Goal: Information Seeking & Learning: Learn about a topic

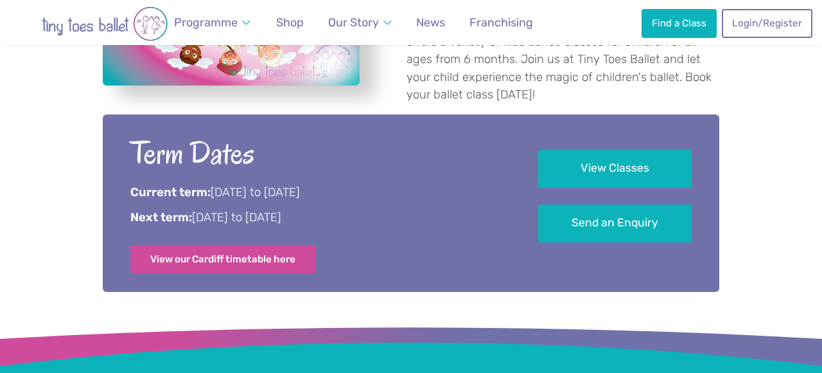
scroll to position [691, 0]
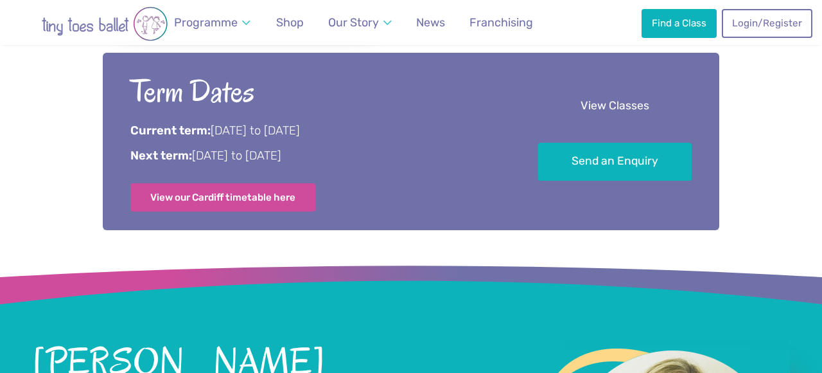
click at [569, 110] on link "View Classes" at bounding box center [615, 106] width 154 height 38
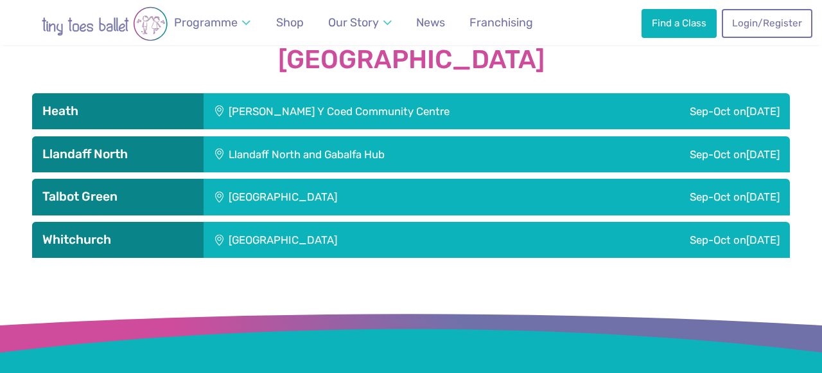
click at [321, 97] on div "[PERSON_NAME] Y Coed Community Centre" at bounding box center [409, 111] width 410 height 36
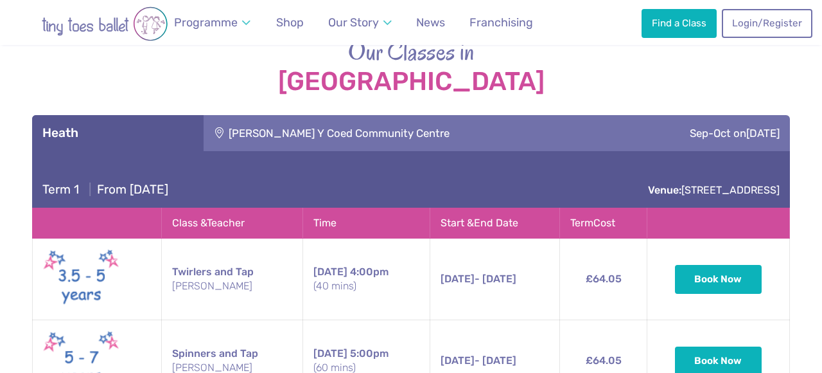
scroll to position [1764, 0]
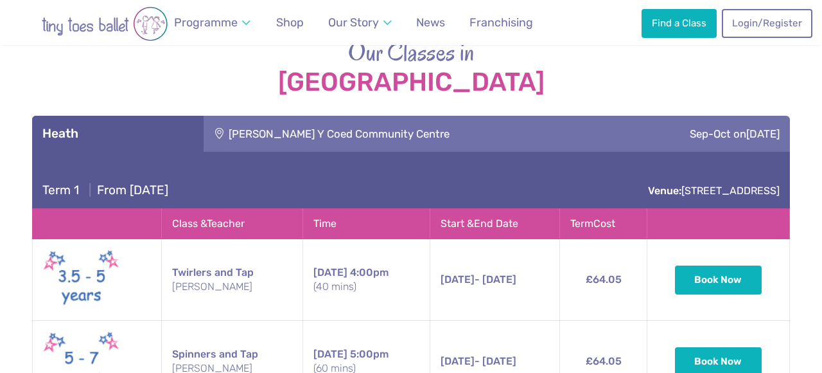
click at [253, 118] on div "[PERSON_NAME] Y Coed Community Centre" at bounding box center [409, 134] width 410 height 36
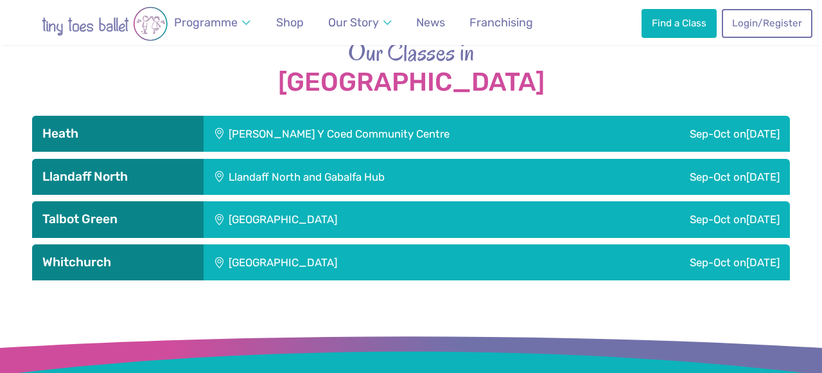
click at [303, 244] on div "[GEOGRAPHIC_DATA]" at bounding box center [369, 262] width 331 height 36
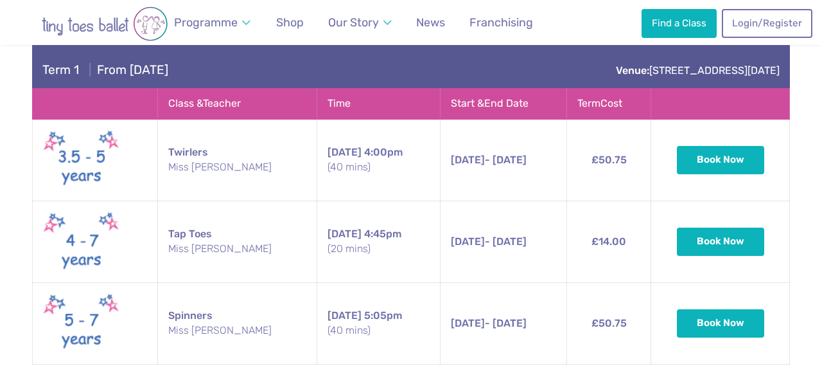
scroll to position [2012, 0]
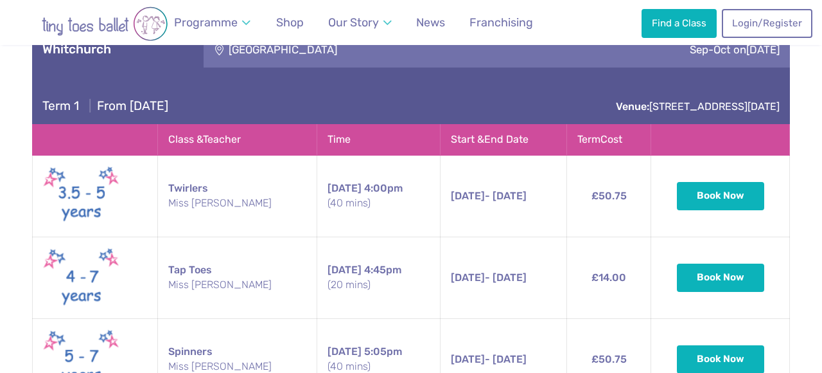
click at [362, 87] on div "Term 1 | From [DATE] Venue: [STREET_ADDRESS][DATE]" at bounding box center [411, 95] width 758 height 57
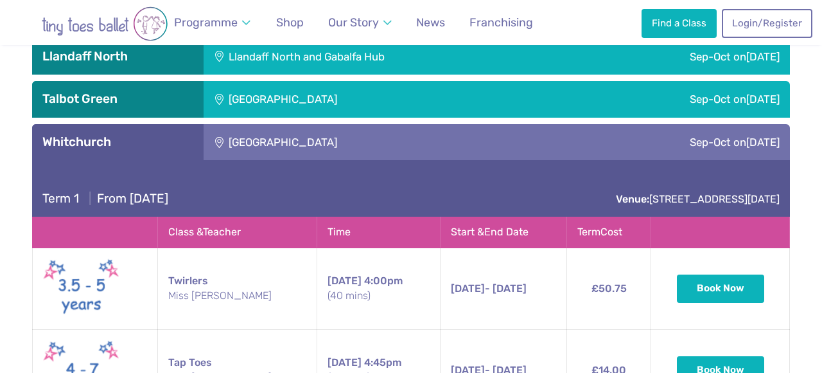
click at [337, 134] on div "Whitchurch Community Centre" at bounding box center [369, 142] width 331 height 36
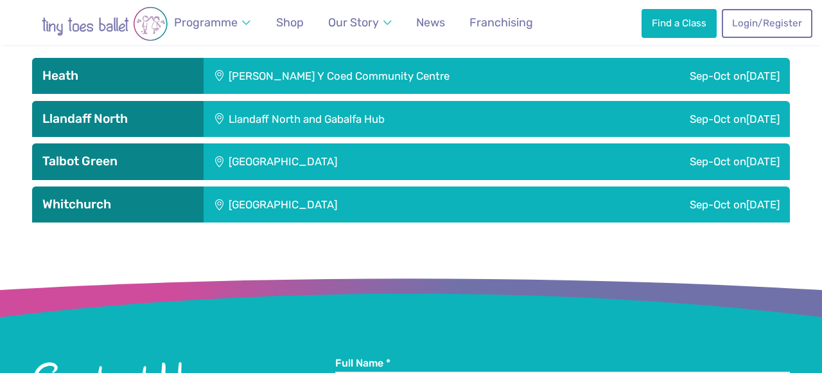
scroll to position [1819, 0]
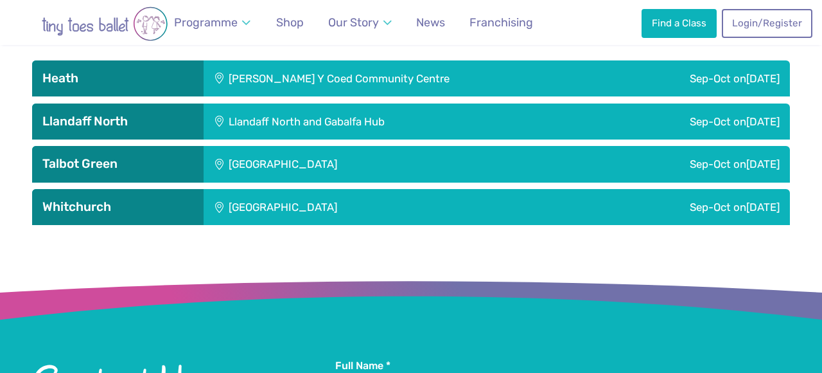
click at [334, 108] on div "Llandaff North and Gabalfa Hub" at bounding box center [390, 121] width 372 height 36
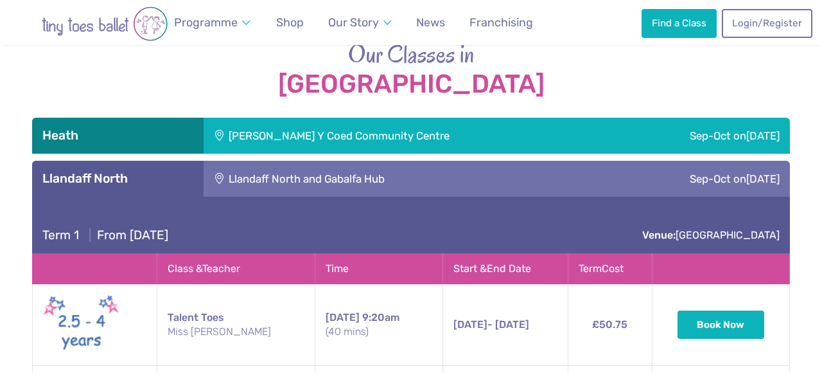
scroll to position [1720, 0]
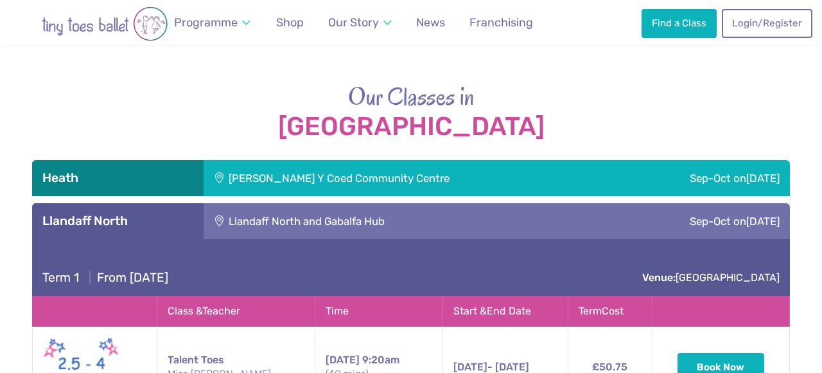
click at [363, 160] on div "Maes Y Coed Community Centre" at bounding box center [409, 178] width 410 height 36
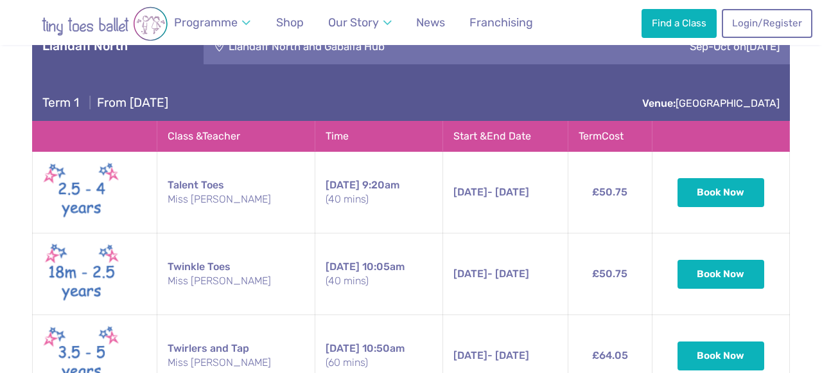
scroll to position [2111, 0]
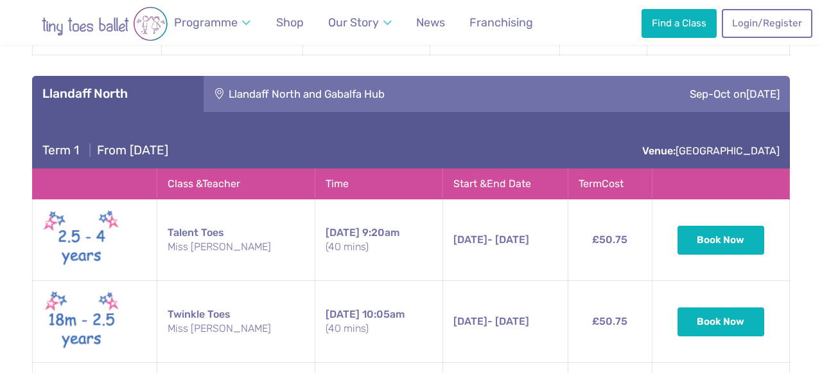
click at [271, 80] on div "Llandaff North and Gabalfa Hub" at bounding box center [390, 94] width 372 height 36
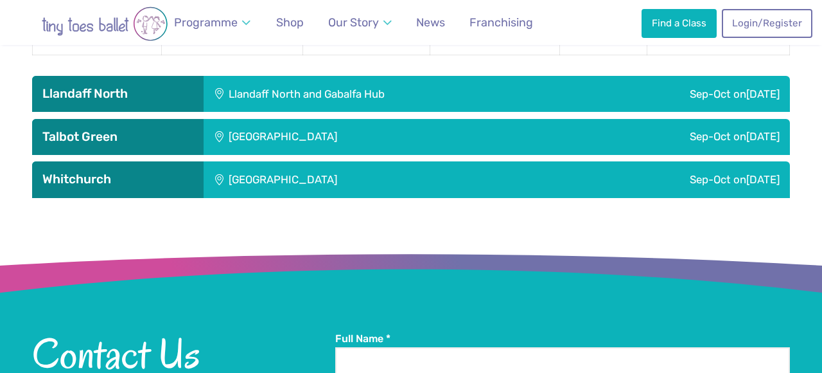
click at [261, 119] on div "Talbot Green Community Centre" at bounding box center [369, 137] width 331 height 36
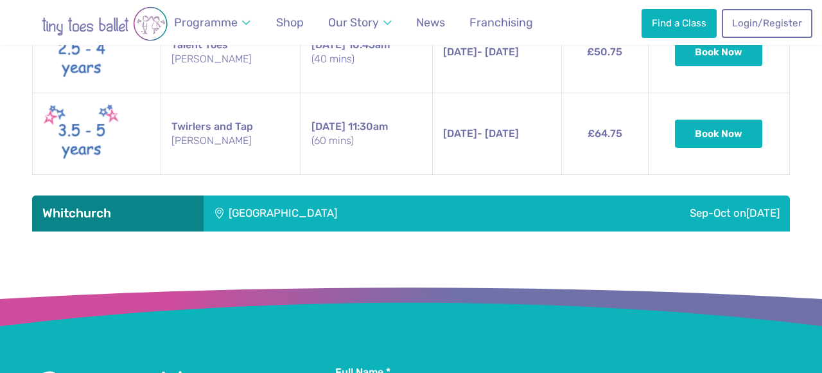
scroll to position [2561, 0]
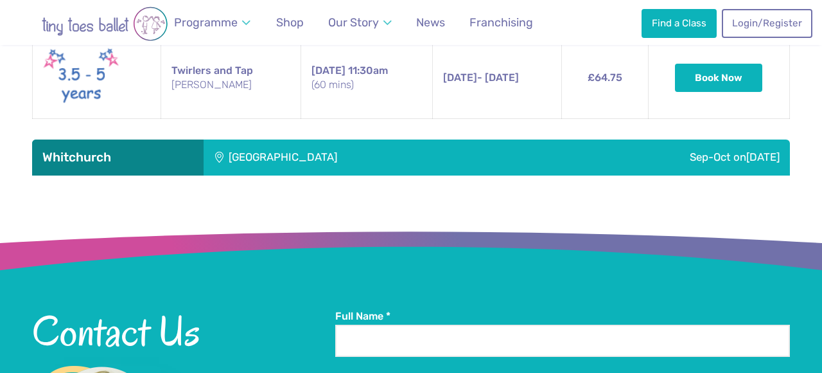
click at [503, 139] on div "Whitchurch Community Centre" at bounding box center [369, 157] width 331 height 36
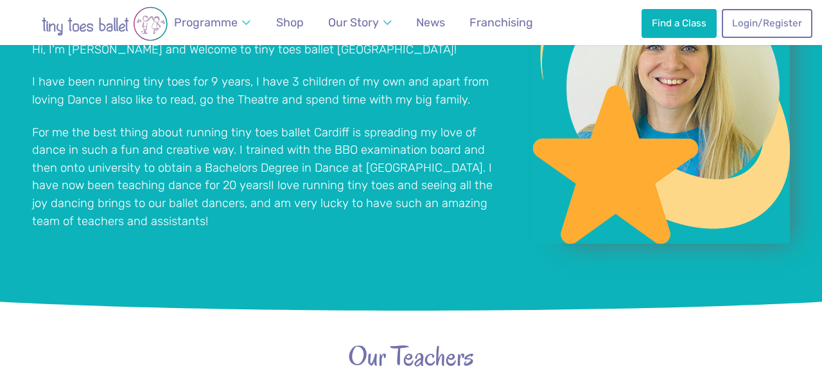
scroll to position [776, 0]
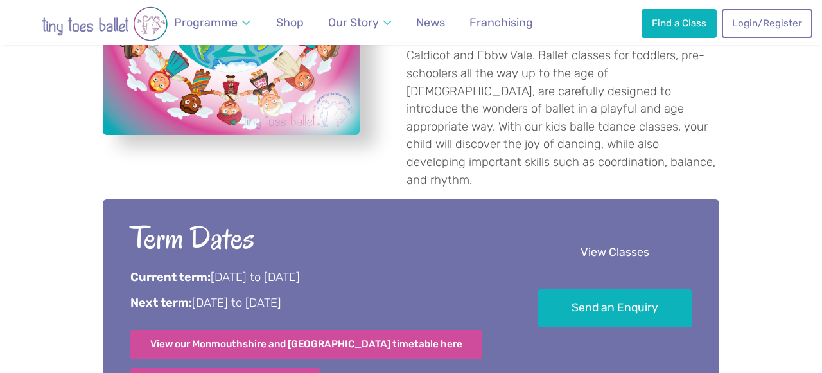
click at [563, 234] on link "View Classes" at bounding box center [615, 253] width 154 height 38
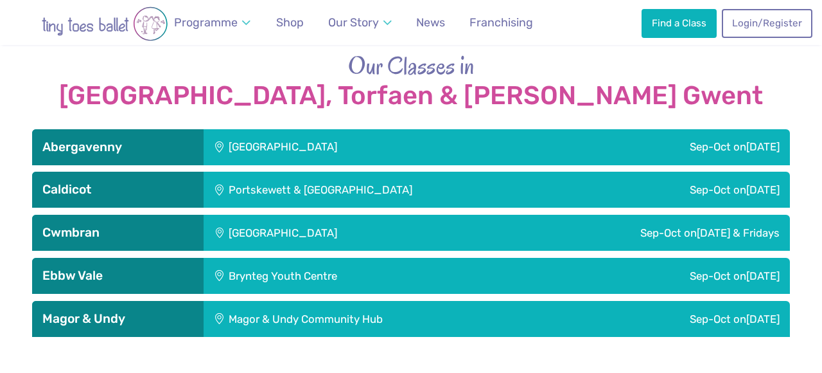
click at [143, 301] on div "Magor & Undy" at bounding box center [118, 319] width 172 height 36
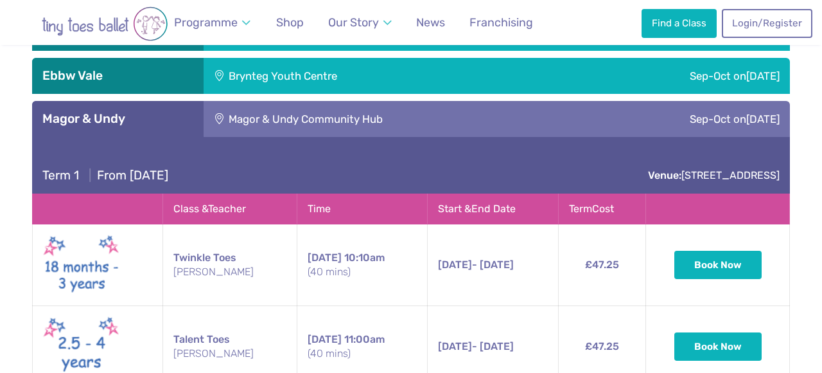
scroll to position [2022, 0]
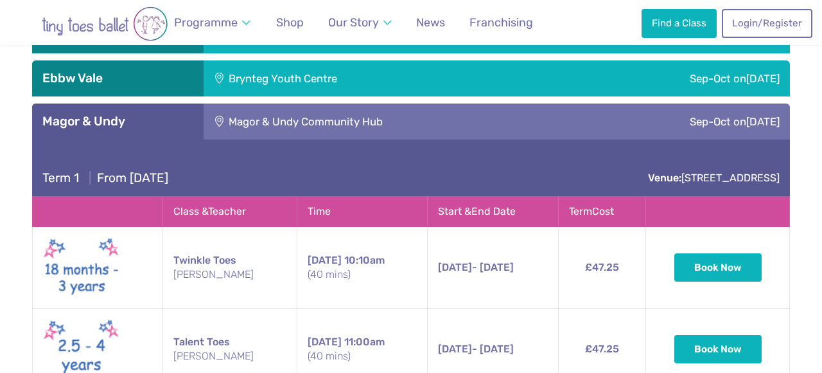
click at [486, 103] on div "Magor & Undy Community Hub" at bounding box center [389, 121] width 370 height 36
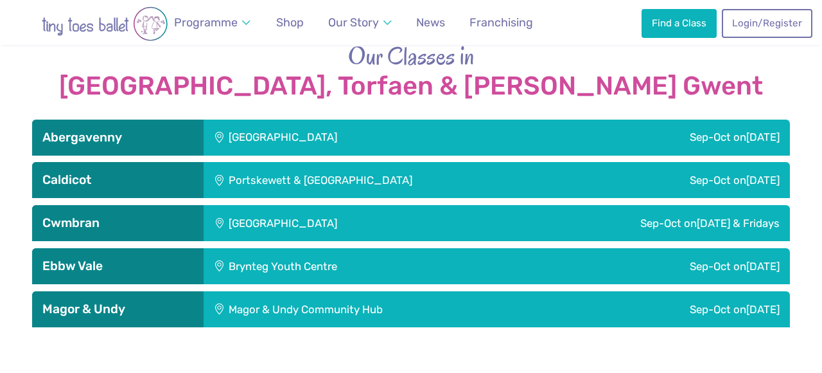
scroll to position [1838, 0]
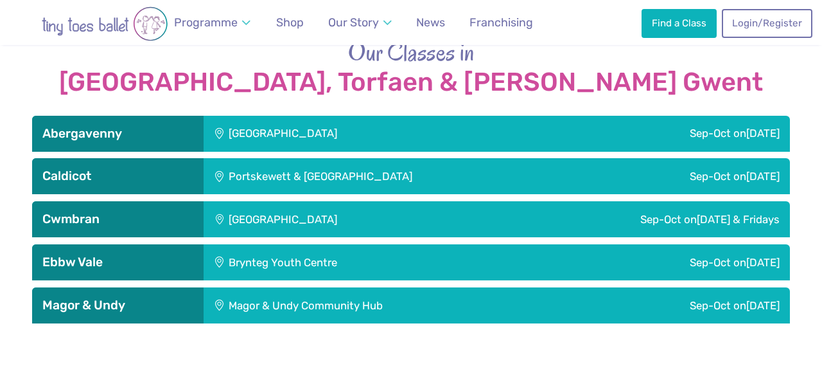
click at [239, 244] on div "Brynteg Youth Centre" at bounding box center [369, 262] width 331 height 36
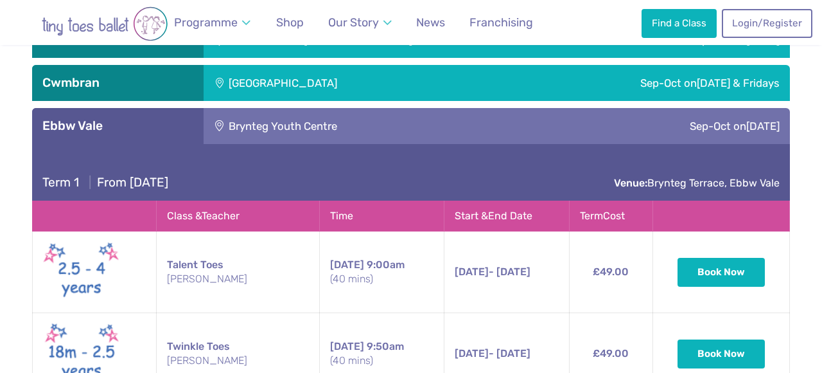
scroll to position [1924, 0]
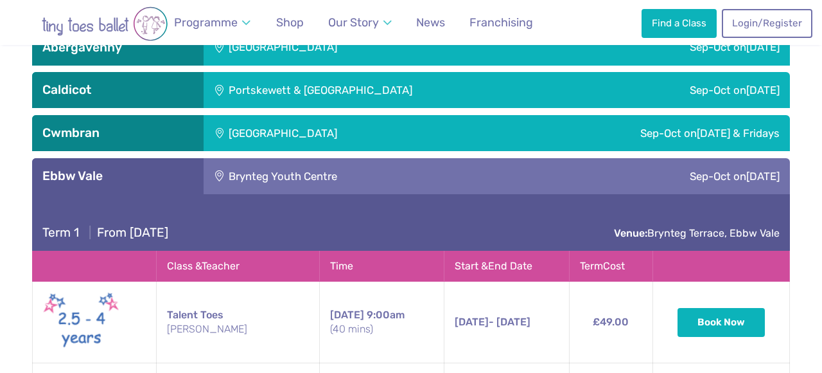
click at [249, 158] on div "Brynteg Youth Centre" at bounding box center [369, 176] width 331 height 36
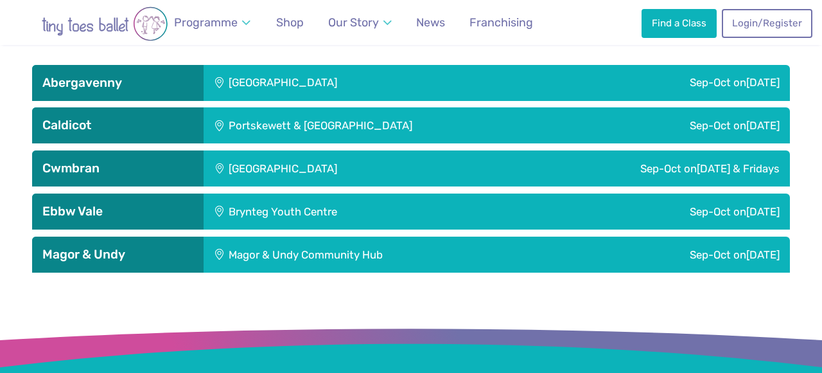
scroll to position [1888, 0]
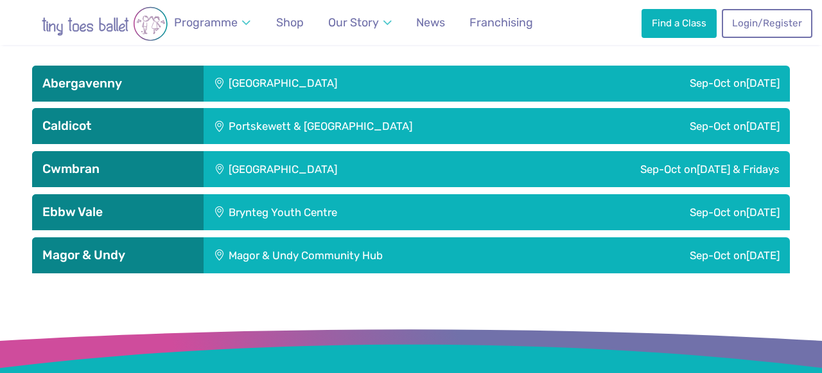
click at [394, 151] on div "Henllys Village Hall" at bounding box center [343, 169] width 278 height 36
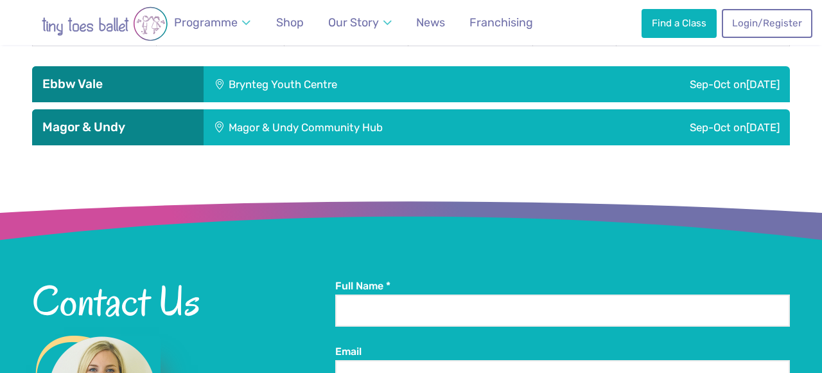
scroll to position [2394, 0]
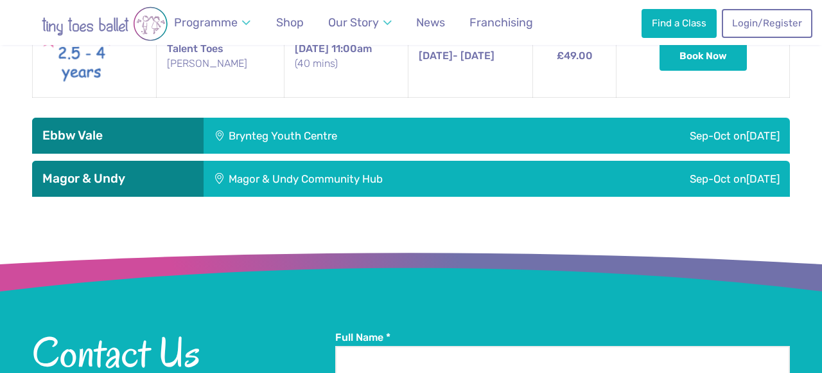
click at [261, 161] on div "Magor & Undy Community Hub" at bounding box center [389, 179] width 370 height 36
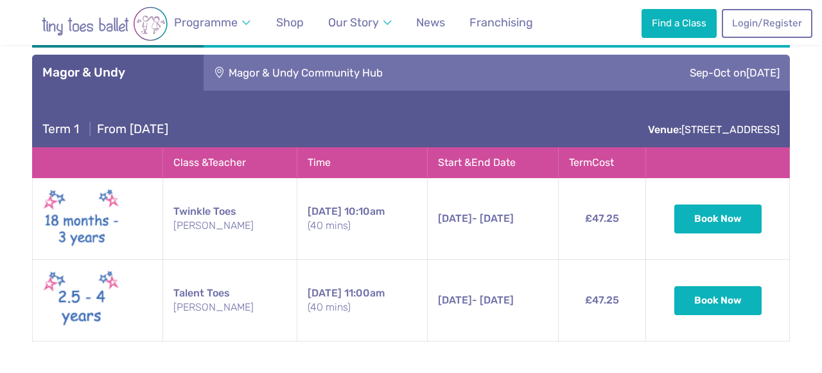
scroll to position [2434, 0]
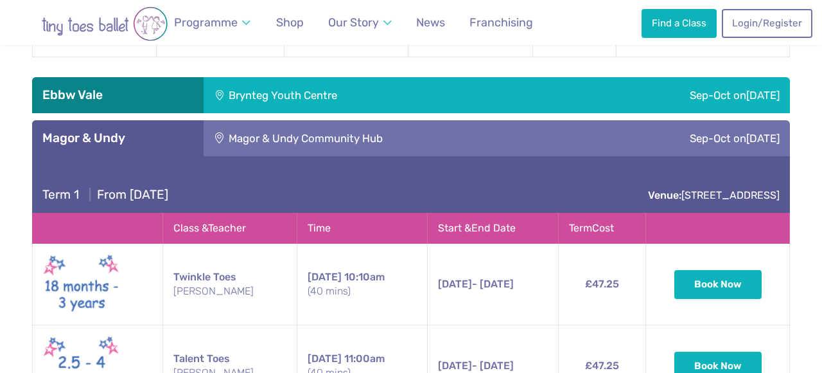
click at [299, 120] on div "Magor & Undy Community Hub" at bounding box center [389, 138] width 370 height 36
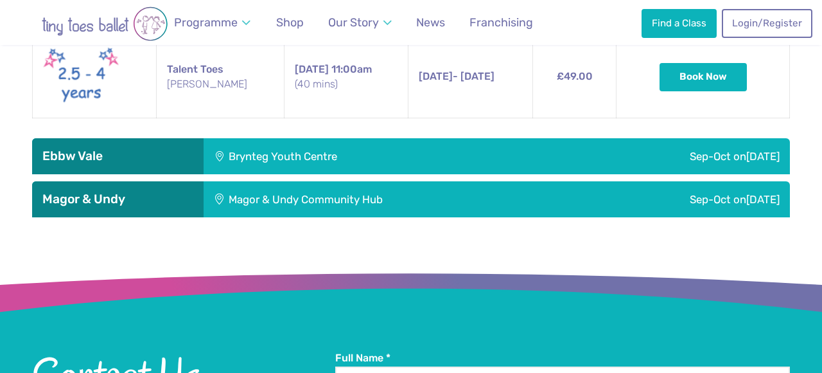
click at [299, 138] on div "Brynteg Youth Centre" at bounding box center [369, 156] width 331 height 36
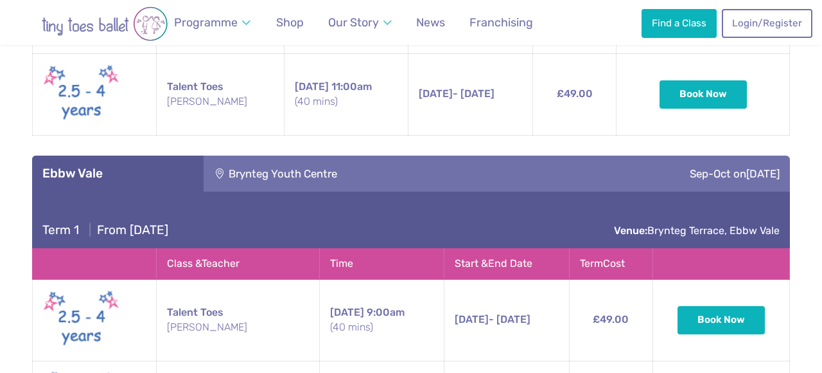
click at [294, 155] on div "Brynteg Youth Centre" at bounding box center [369, 173] width 331 height 36
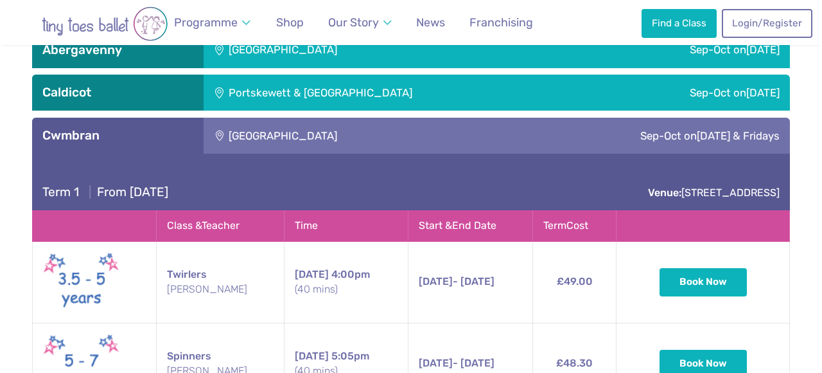
scroll to position [1921, 0]
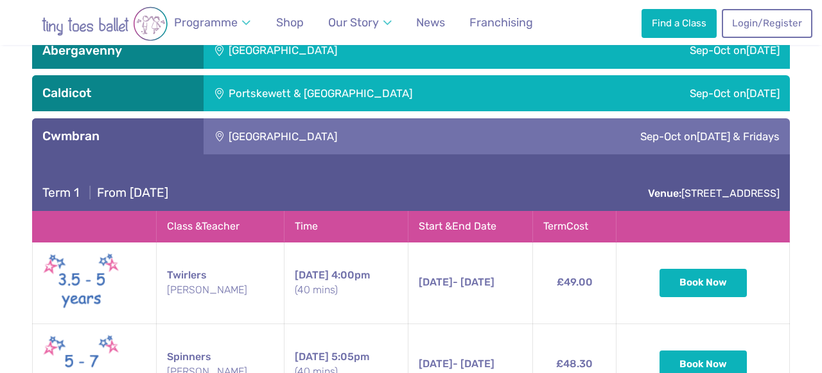
click at [369, 118] on div "Henllys Village Hall" at bounding box center [343, 136] width 278 height 36
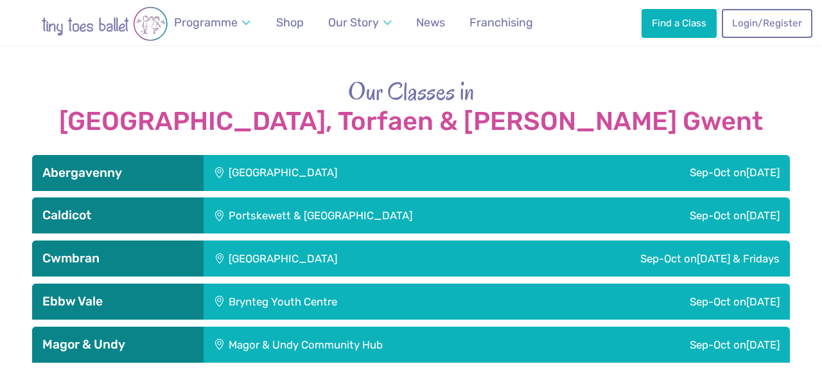
scroll to position [1794, 0]
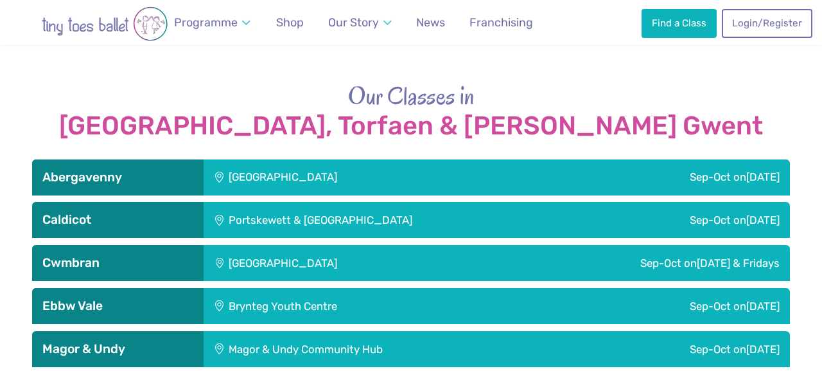
click at [330, 202] on div "Portskewett & Sudbrook Recreation Hall" at bounding box center [399, 220] width 390 height 36
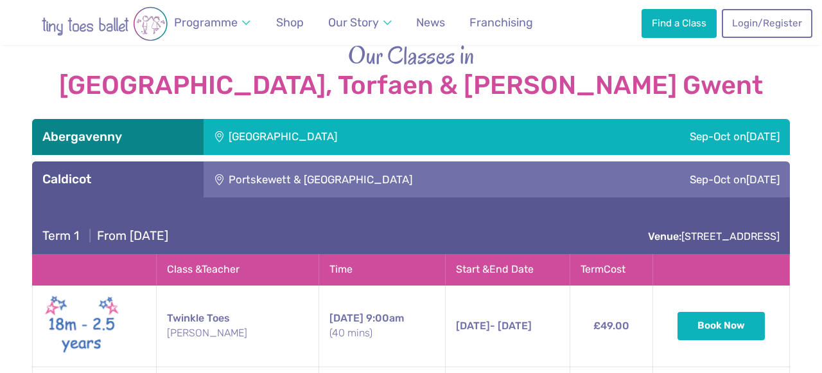
scroll to position [1834, 0]
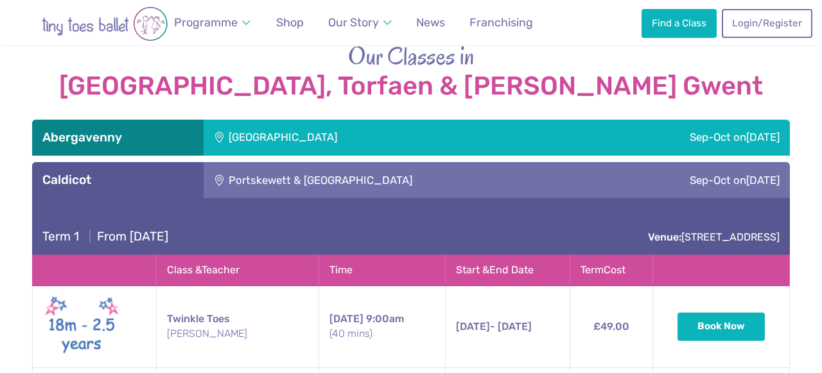
click at [471, 162] on div "Portskewett & Sudbrook Recreation Hall" at bounding box center [399, 180] width 390 height 36
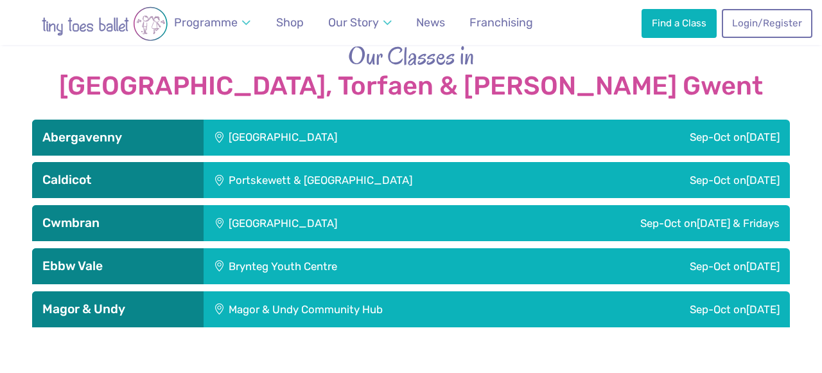
click at [464, 119] on div "Llanfoist Village Hall" at bounding box center [369, 137] width 331 height 36
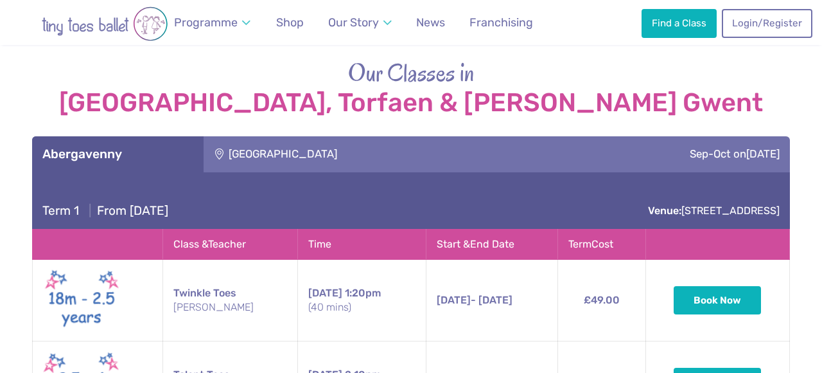
scroll to position [1817, 0]
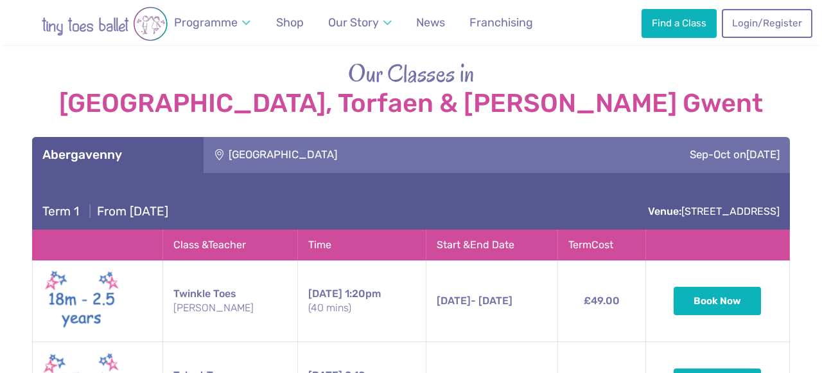
click at [454, 137] on div "Llanfoist Village Hall" at bounding box center [369, 155] width 331 height 36
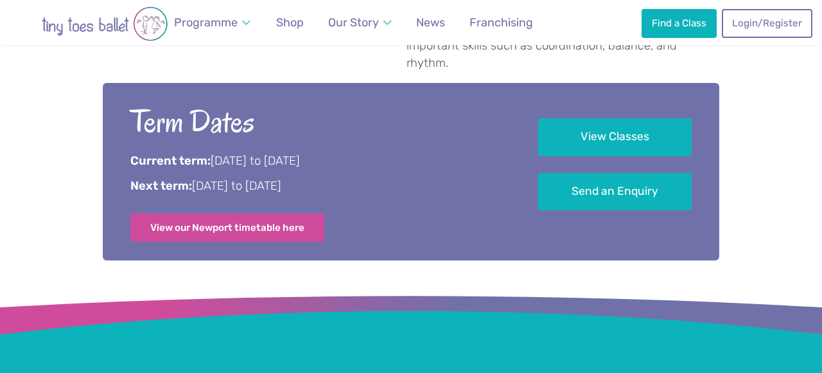
scroll to position [718, 0]
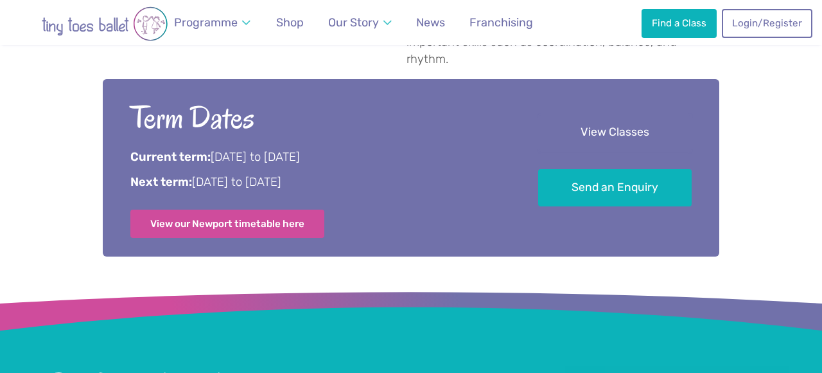
click at [583, 98] on div "View Classes Send an Enquiry" at bounding box center [615, 152] width 154 height 109
click at [588, 114] on link "View Classes" at bounding box center [615, 133] width 154 height 38
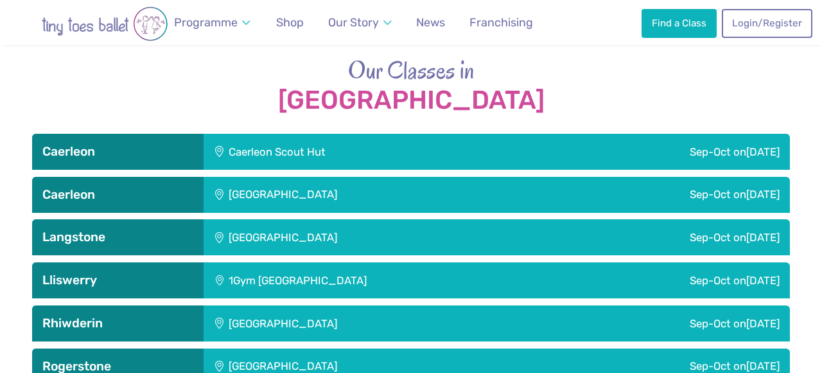
click at [254, 134] on div "Caerleon Scout Hut" at bounding box center [363, 152] width 319 height 36
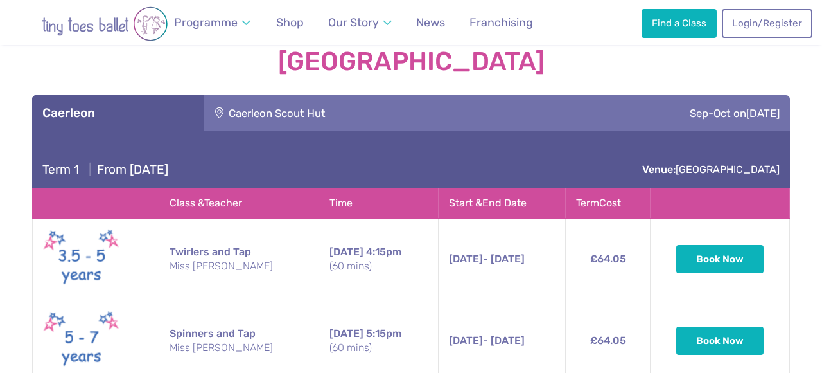
scroll to position [1797, 0]
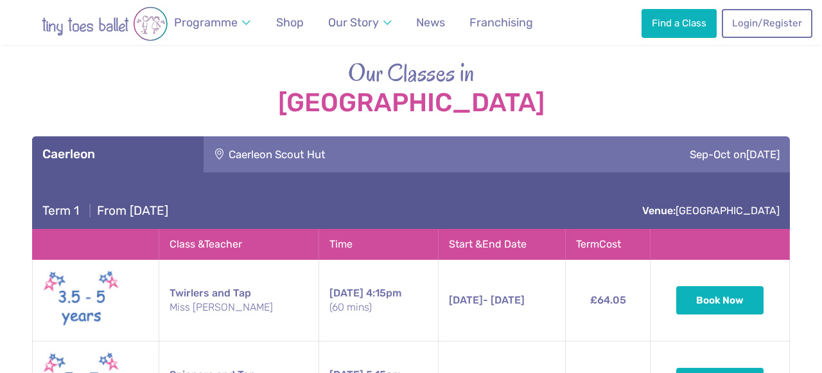
click at [258, 136] on div "Caerleon Scout Hut" at bounding box center [363, 154] width 319 height 36
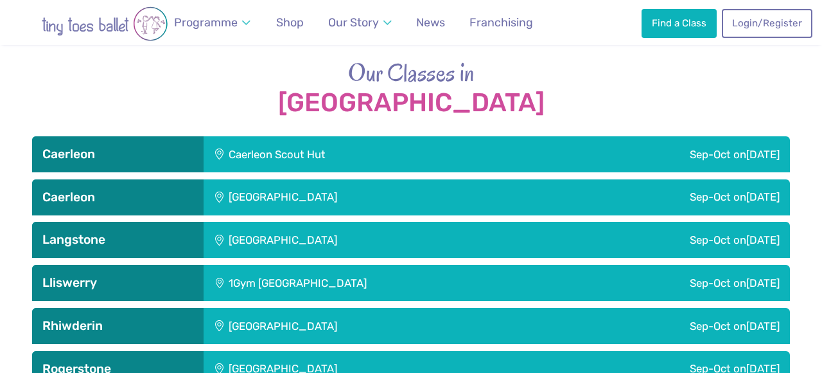
click at [248, 179] on div "[GEOGRAPHIC_DATA]" at bounding box center [369, 197] width 331 height 36
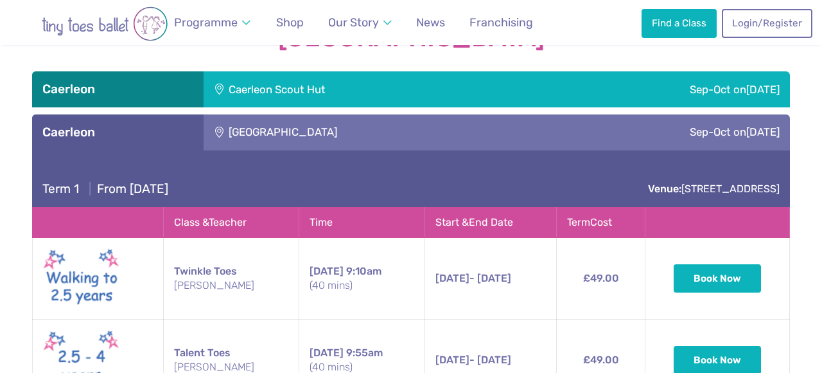
scroll to position [1863, 0]
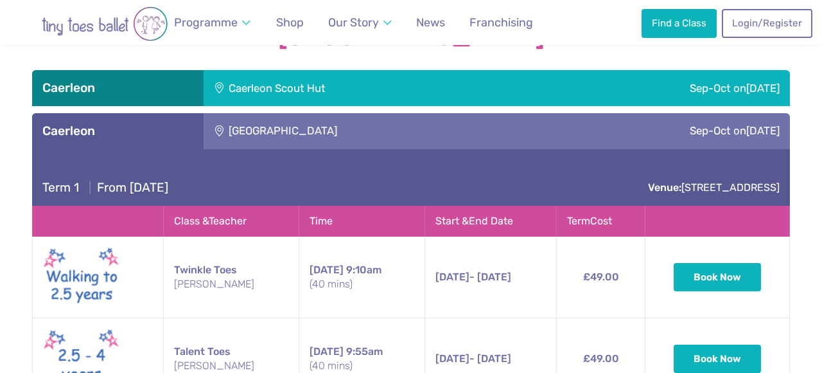
click at [448, 113] on div "[GEOGRAPHIC_DATA]" at bounding box center [369, 131] width 331 height 36
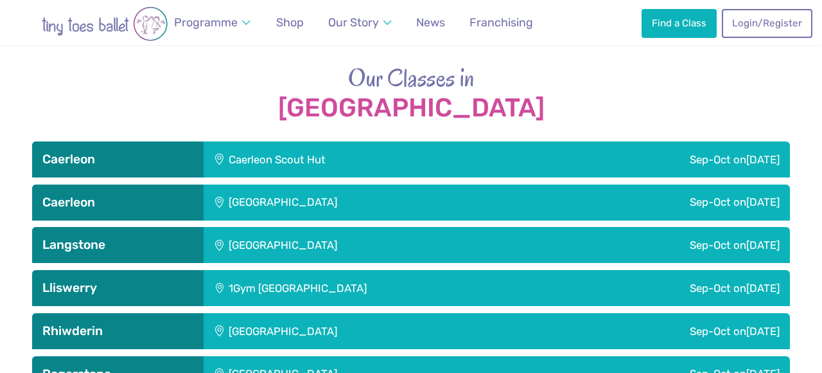
scroll to position [1797, 0]
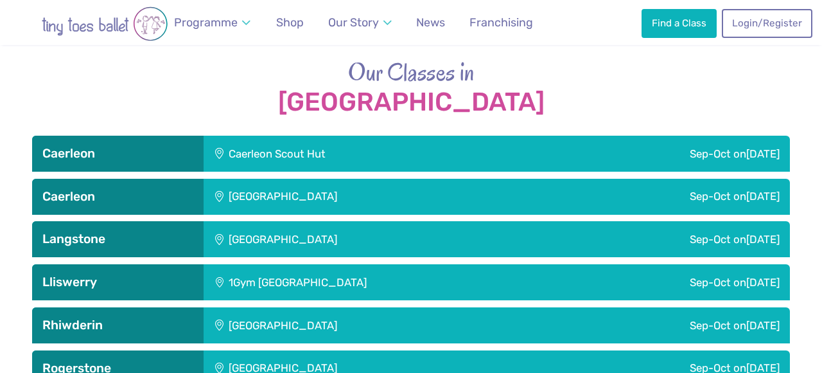
click at [412, 221] on div "[GEOGRAPHIC_DATA]" at bounding box center [369, 239] width 331 height 36
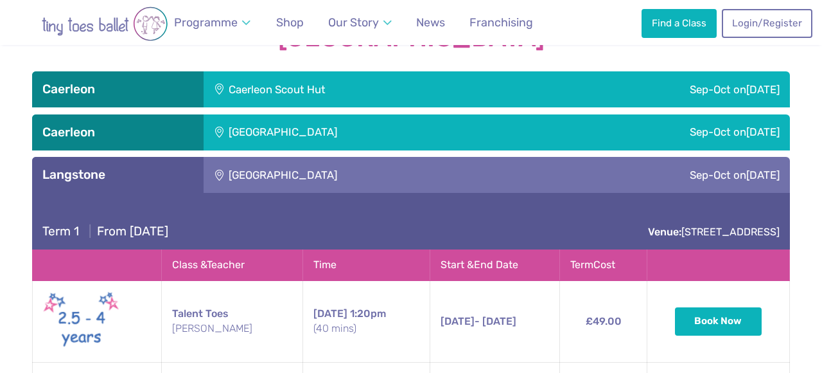
scroll to position [1851, 0]
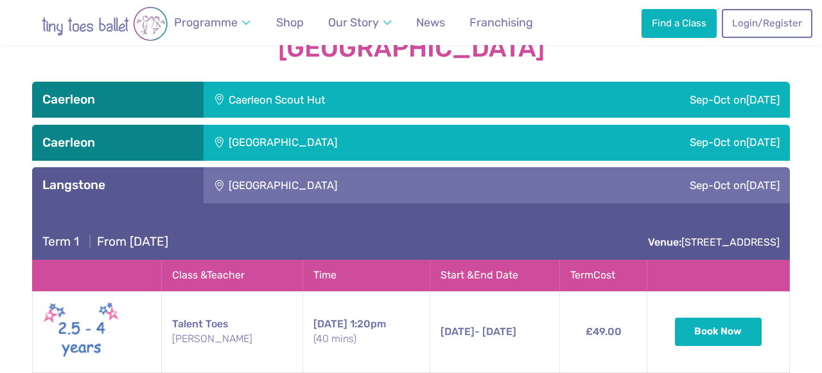
click at [496, 167] on div "[GEOGRAPHIC_DATA]" at bounding box center [369, 185] width 331 height 36
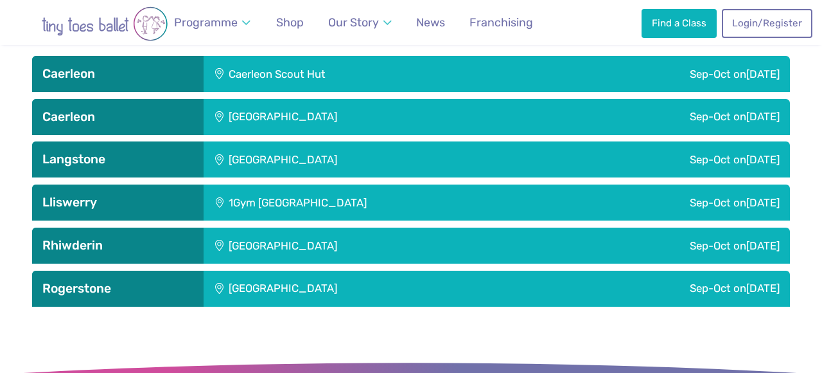
scroll to position [1878, 0]
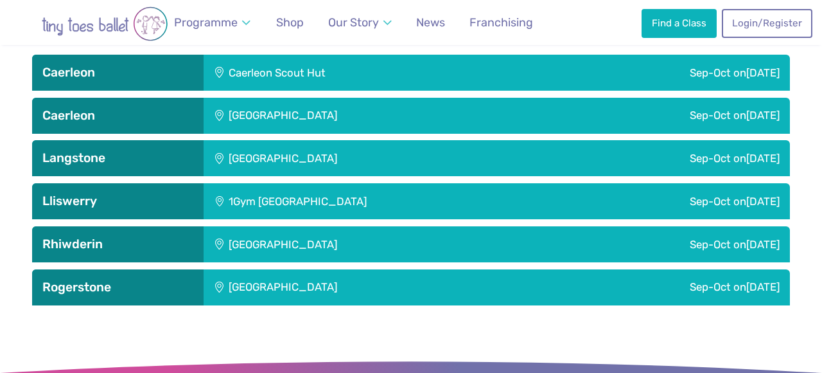
click at [435, 183] on div "1Gym [GEOGRAPHIC_DATA]" at bounding box center [383, 201] width 358 height 36
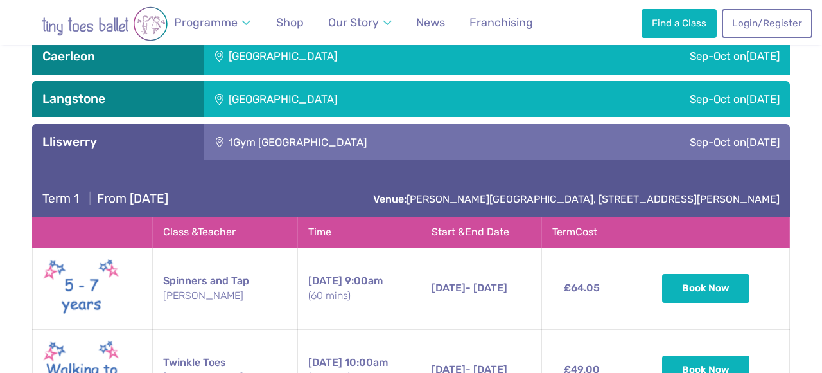
scroll to position [1937, 0]
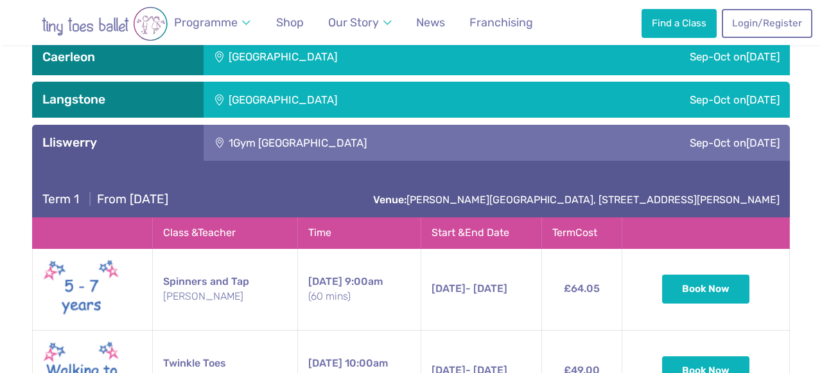
click at [414, 125] on div "1Gym [GEOGRAPHIC_DATA]" at bounding box center [383, 143] width 358 height 36
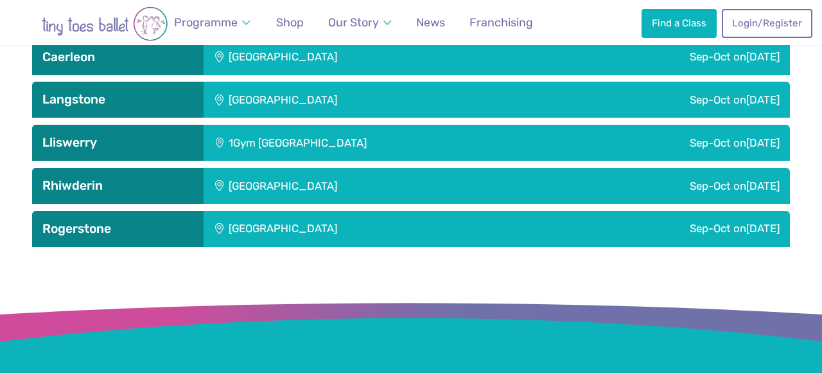
click at [375, 168] on div "[GEOGRAPHIC_DATA]" at bounding box center [369, 186] width 331 height 36
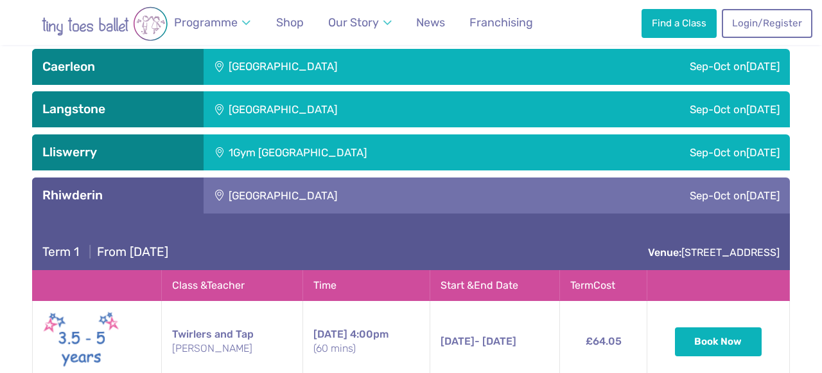
scroll to position [1914, 0]
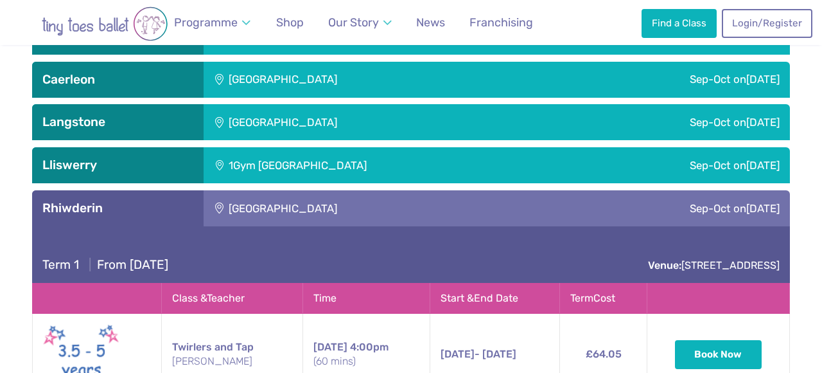
click at [328, 190] on div "[GEOGRAPHIC_DATA]" at bounding box center [369, 208] width 331 height 36
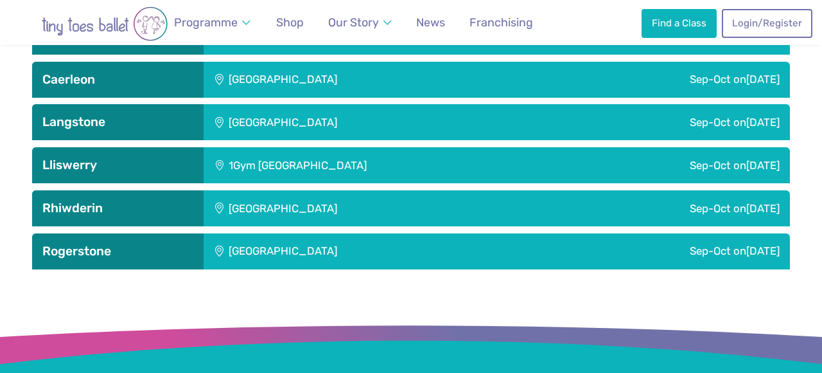
scroll to position [1959, 0]
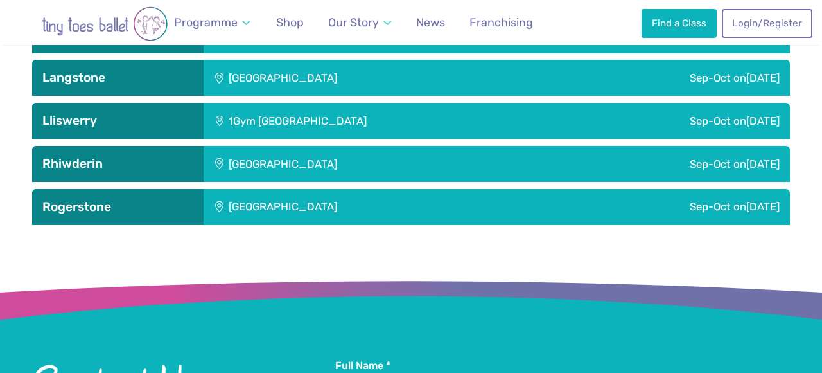
click at [325, 189] on div "[GEOGRAPHIC_DATA]" at bounding box center [369, 207] width 331 height 36
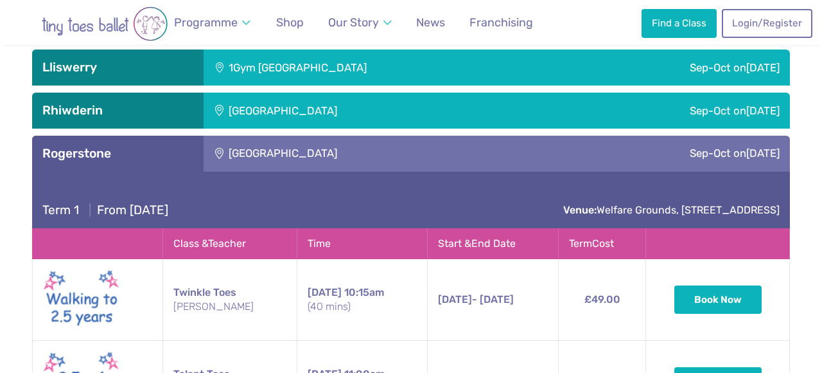
scroll to position [2000, 0]
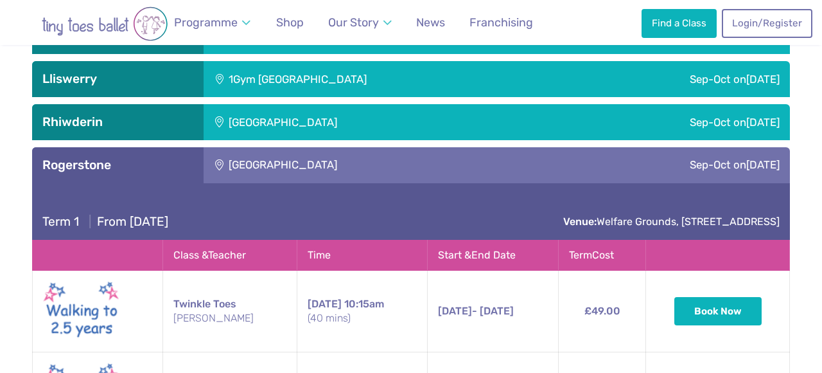
click at [376, 147] on div "[GEOGRAPHIC_DATA]" at bounding box center [369, 165] width 331 height 36
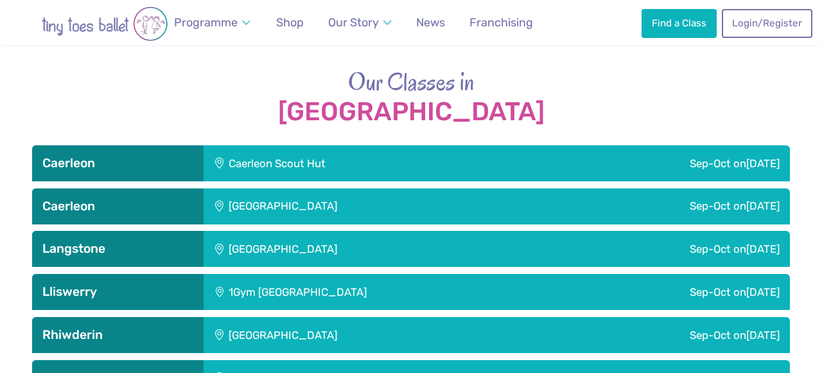
scroll to position [1787, 0]
